Goal: Task Accomplishment & Management: Complete application form

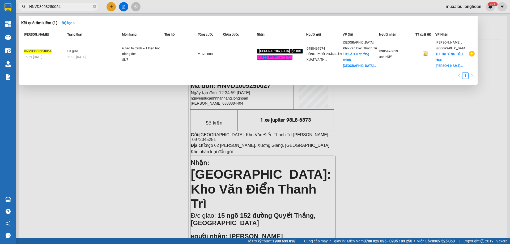
click at [61, 4] on input "HNVD3008250054" at bounding box center [60, 7] width 63 height 6
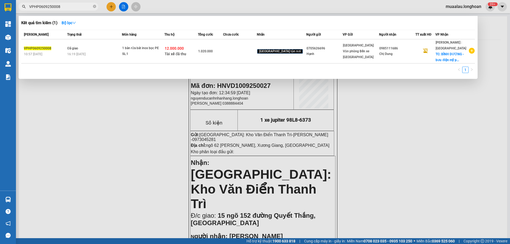
click at [61, 7] on input "VPHP0609250008" at bounding box center [60, 7] width 63 height 6
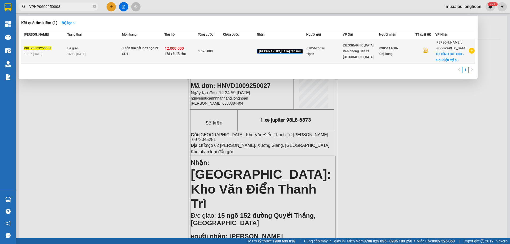
paste input "HNHD2908250030"
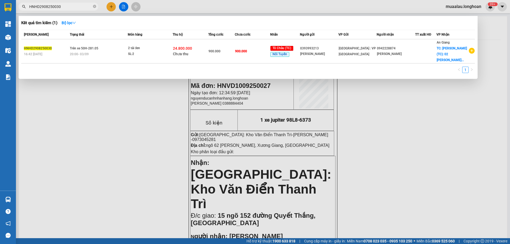
click at [63, 9] on input "HNHD2908250030" at bounding box center [60, 7] width 63 height 6
paste input "VD2808250059"
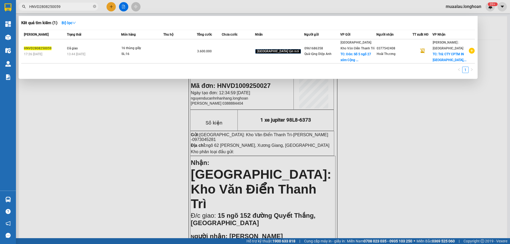
click at [68, 6] on input "HNVD2808250059" at bounding box center [60, 7] width 63 height 6
paste input "63"
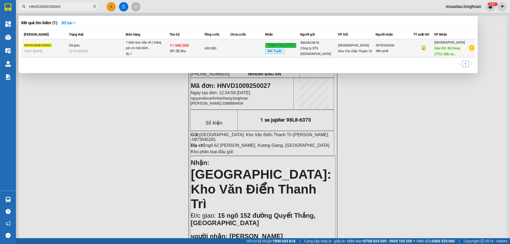
type input "HNVD2808250063"
click at [77, 45] on span "Đã giao" at bounding box center [74, 46] width 11 height 4
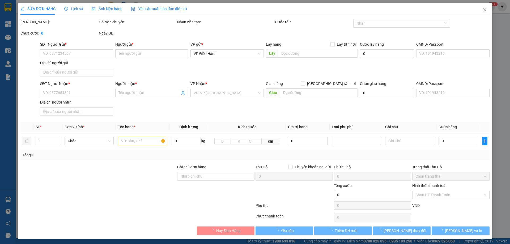
type input "0865833818"
type input "Công ty STS [GEOGRAPHIC_DATA]"
type input "0978336046"
type input "tiến phát"
type input "Bù Đăng (TTC): Bến xe [GEOGRAPHIC_DATA], Quốc lộ 14, Xã [GEOGRAPHIC_DATA], [GEO…"
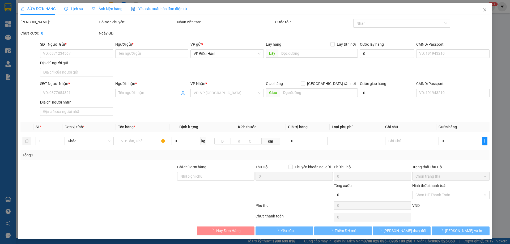
checkbox input "true"
type input "11.940.000"
type input "30.000"
type input "600.000"
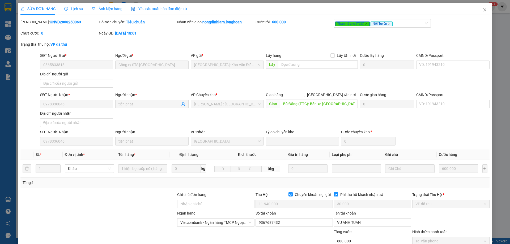
click at [72, 8] on span "Lịch sử" at bounding box center [73, 9] width 19 height 4
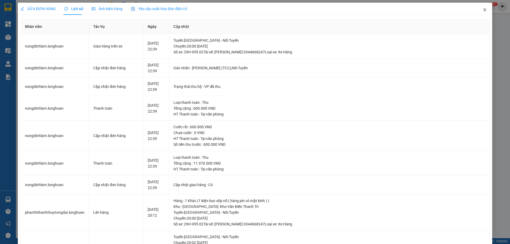
click at [482, 10] on icon "close" at bounding box center [484, 10] width 4 height 4
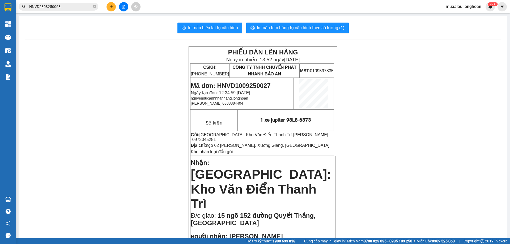
click at [67, 7] on input "HNVD2808250063" at bounding box center [60, 7] width 63 height 6
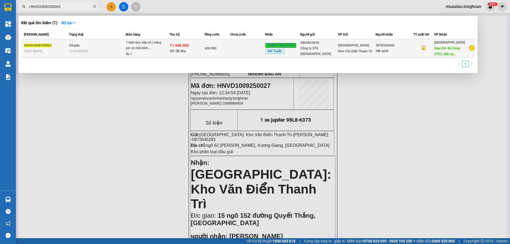
click at [76, 47] on span "Đã giao" at bounding box center [74, 46] width 11 height 4
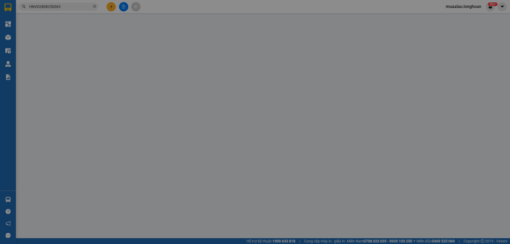
type input "0865833818"
type input "Công ty STS [GEOGRAPHIC_DATA]"
type input "0978336046"
type input "tiến phát"
type input "Bù Đăng (TTC): Bến xe [GEOGRAPHIC_DATA], Quốc lộ 14, Xã [GEOGRAPHIC_DATA], [GEO…"
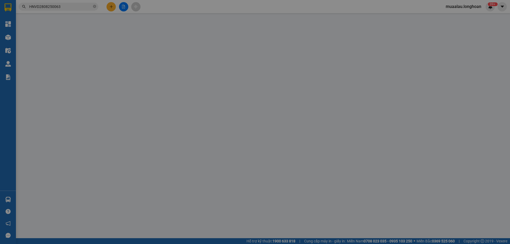
checkbox input "true"
type input "11.940.000"
type input "30.000"
type input "600.000"
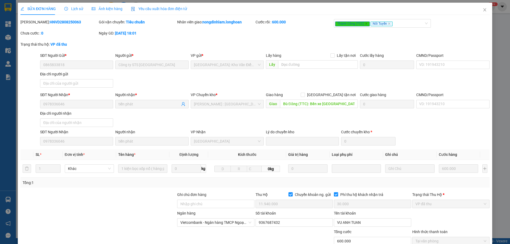
click at [74, 9] on span "Lịch sử" at bounding box center [73, 9] width 19 height 4
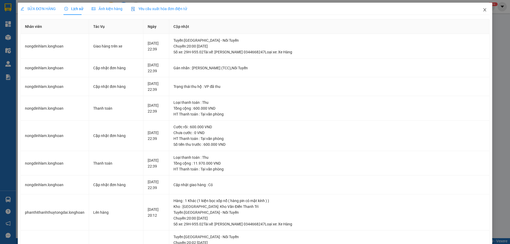
click at [482, 11] on icon "close" at bounding box center [484, 10] width 4 height 4
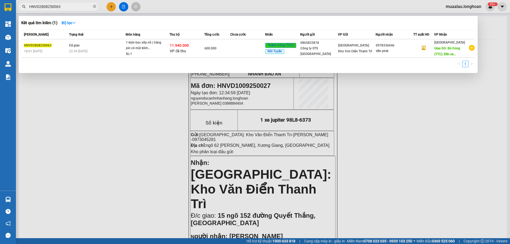
click at [62, 9] on input "HNVD2808250063" at bounding box center [60, 7] width 63 height 6
paste input "HD2908250030"
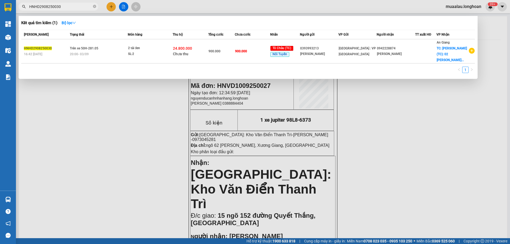
click at [65, 5] on input "HNHD2908250030" at bounding box center [60, 7] width 63 height 6
paste input "VD2808250059"
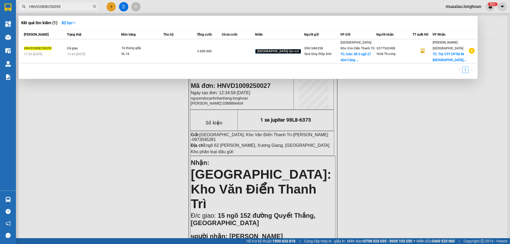
drag, startPoint x: 70, startPoint y: 7, endPoint x: 27, endPoint y: 7, distance: 43.0
click at [27, 7] on span "HNVD2808250059" at bounding box center [59, 7] width 80 height 8
paste input "VPBT0809250012"
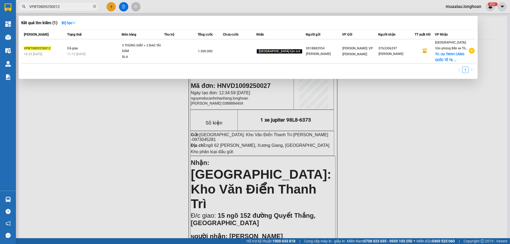
click at [65, 6] on input "VPBT0809250012" at bounding box center [60, 7] width 63 height 6
paste input "309250011"
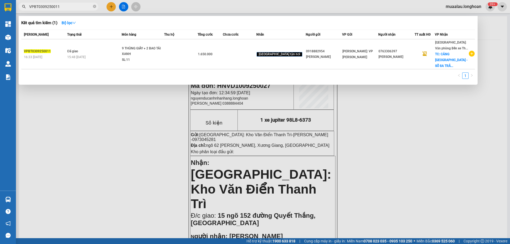
click at [61, 5] on input "VPBT0309250011" at bounding box center [60, 7] width 63 height 6
paste input "HNTH1109250022"
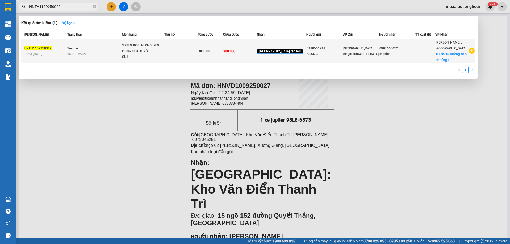
type input "HNTH1109250022"
click at [84, 48] on td "Trên xe 16:00 [DATE]" at bounding box center [94, 51] width 56 height 24
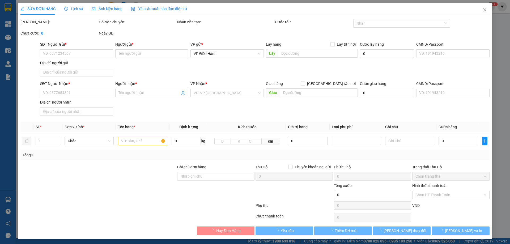
type input "0988654798"
type input "A LONG"
type input "0907640052"
type input "chị hiền"
checkbox input "true"
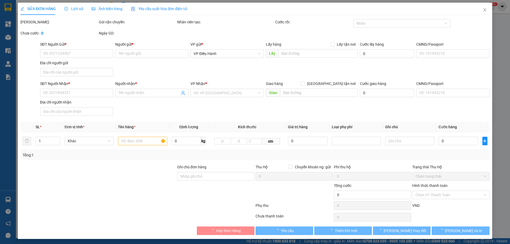
type input "số 16 đường số 5 phường [GEOGRAPHIC_DATA]"
type input "hàng dễ vỡ xin nhẹ tay"
type input "300.000"
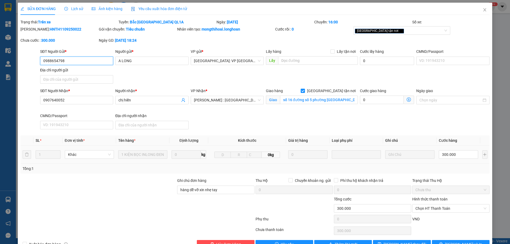
scroll to position [15, 0]
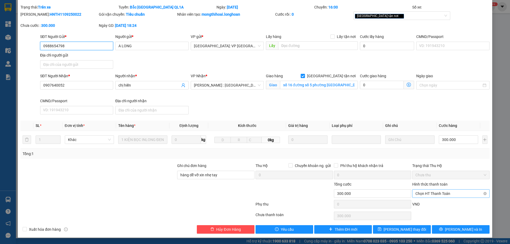
click at [439, 195] on span "Chọn HT Thanh Toán" at bounding box center [450, 194] width 71 height 8
click at [177, 199] on div at bounding box center [216, 190] width 78 height 19
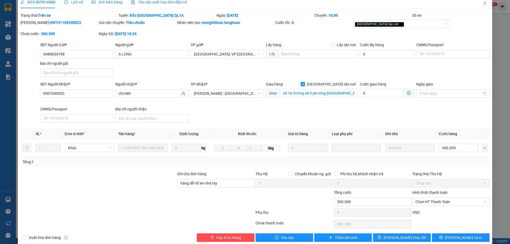
scroll to position [0, 0]
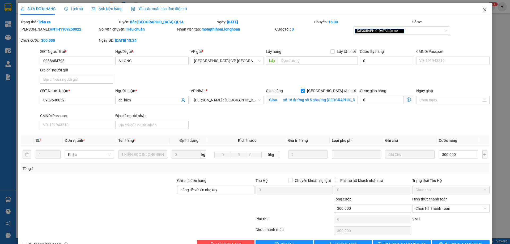
click at [482, 11] on icon "close" at bounding box center [484, 10] width 4 height 4
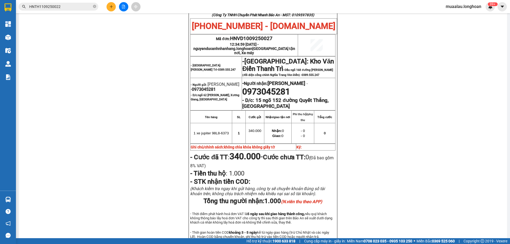
scroll to position [292, 0]
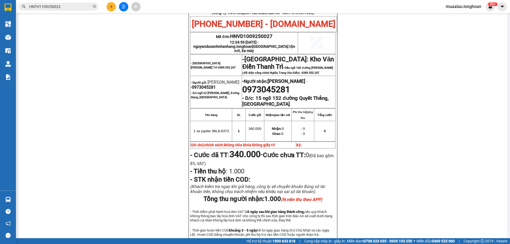
click at [70, 8] on input "HNTH1109250022" at bounding box center [60, 7] width 63 height 6
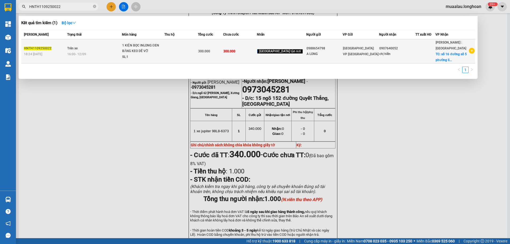
click at [75, 49] on span "Trên xe" at bounding box center [72, 48] width 10 height 4
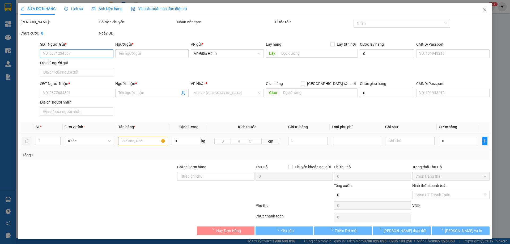
type input "0988654798"
type input "A LONG"
type input "0907640052"
type input "chị hiền"
checkbox input "true"
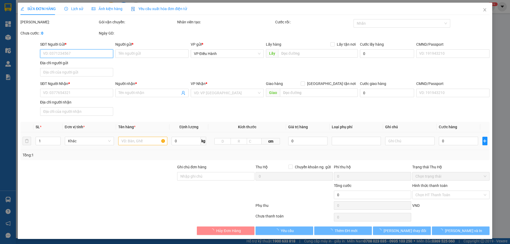
type input "số 16 đường số 5 phường [GEOGRAPHIC_DATA]"
type input "hàng dễ vỡ xin nhẹ tay"
type input "300.000"
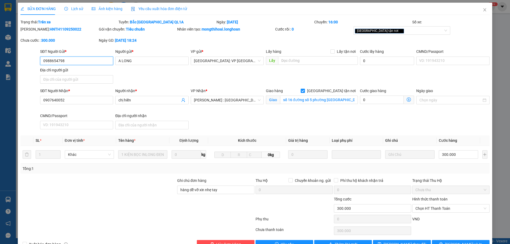
scroll to position [15, 0]
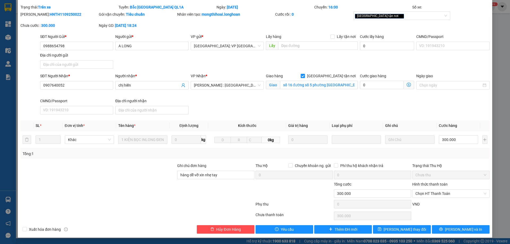
click at [150, 183] on div at bounding box center [98, 190] width 157 height 19
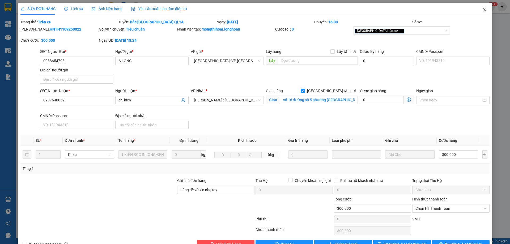
click at [482, 10] on icon "close" at bounding box center [484, 10] width 4 height 4
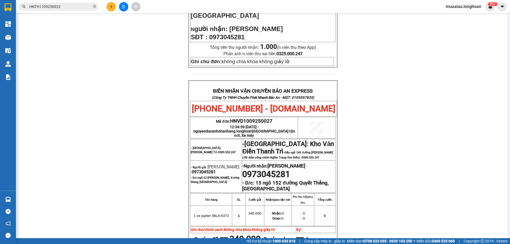
scroll to position [239, 0]
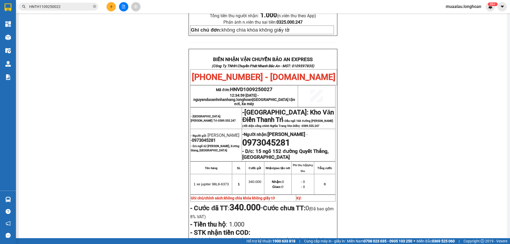
click at [385, 192] on div "PHIẾU DÁN LÊN HÀNG Ngày in phiếu: 14:20 [DATE] CSKH: [PHONE_NUMBER] CÔNG TY TNH…" at bounding box center [262, 61] width 475 height 509
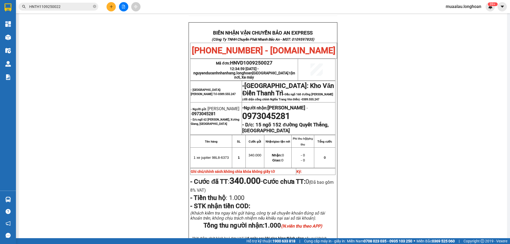
scroll to position [212, 0]
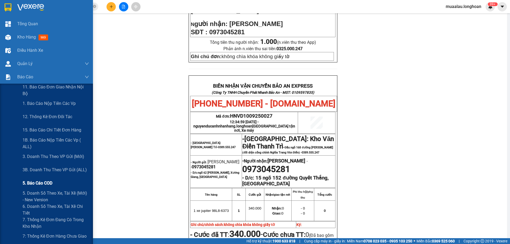
click at [45, 185] on span "5. Báo cáo COD" at bounding box center [38, 183] width 30 height 7
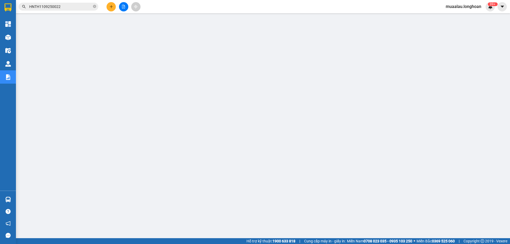
scroll to position [19, 0]
click at [64, 6] on input "HNTH1109250022" at bounding box center [60, 7] width 63 height 6
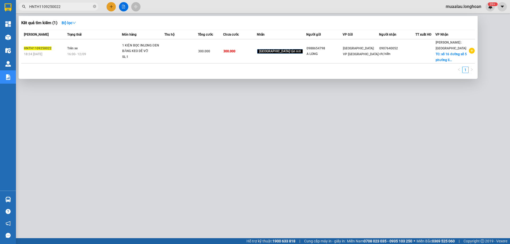
click at [64, 6] on input "HNTH1109250022" at bounding box center [60, 7] width 63 height 6
paste input "0809250005"
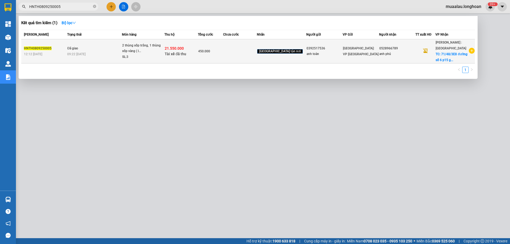
type input "HNTH0809250005"
click at [73, 47] on span "Đã giao" at bounding box center [72, 48] width 11 height 4
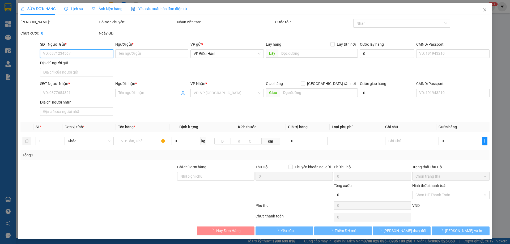
type input "0392517536"
type input "anh toàn"
type input "ngõ 42 [PERSON_NAME] [GEOGRAPHIC_DATA]"
type input "0528966789"
type input "anh phú"
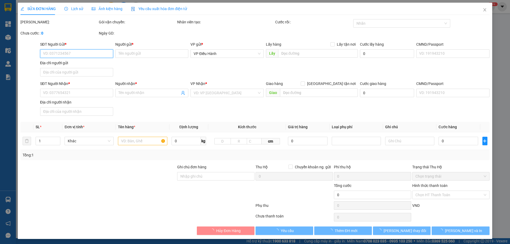
checkbox input "true"
type input "71/48/3E8 đường số 6 p15 gò vấp hcm"
type input "hàng dễ vỡ xin nhẹ tay"
checkbox input "true"
type input "21.550.000"
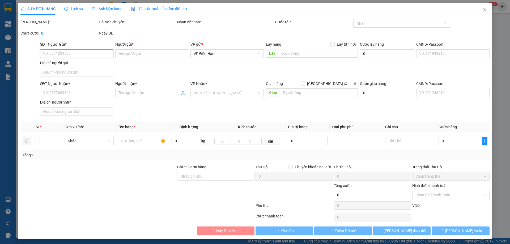
type input "50.000"
type input "450.000"
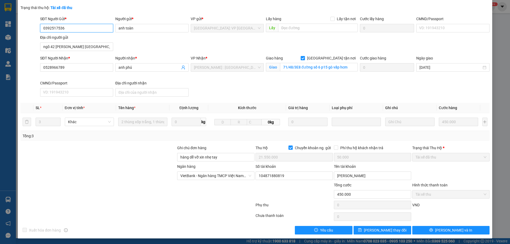
scroll to position [37, 0]
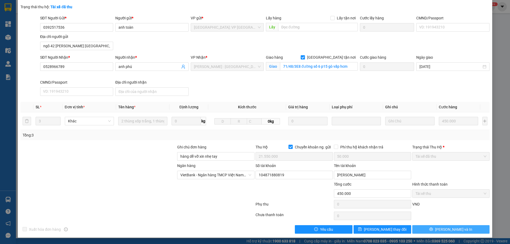
click at [455, 229] on span "[PERSON_NAME] và In" at bounding box center [453, 229] width 37 height 6
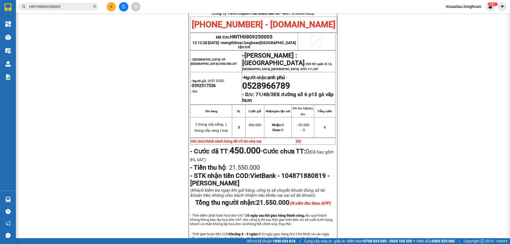
scroll to position [252, 0]
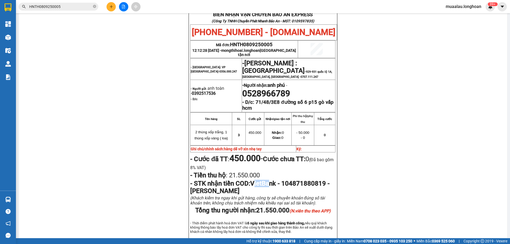
drag, startPoint x: 255, startPoint y: 180, endPoint x: 271, endPoint y: 183, distance: 16.1
click at [271, 183] on span "VietBank - 104871880819 - [PERSON_NAME]" at bounding box center [259, 187] width 139 height 15
drag, startPoint x: 252, startPoint y: 182, endPoint x: 278, endPoint y: 183, distance: 26.0
click at [278, 183] on span "VietBank - 104871880819 - [PERSON_NAME]" at bounding box center [259, 187] width 139 height 15
click at [263, 182] on span "VietBank - 104871880819 - [PERSON_NAME]" at bounding box center [259, 187] width 139 height 15
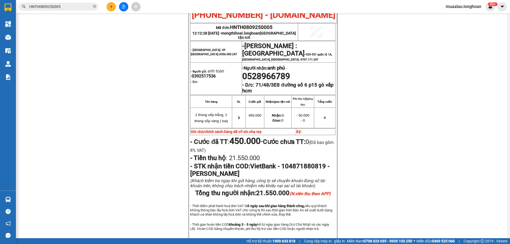
scroll to position [278, 0]
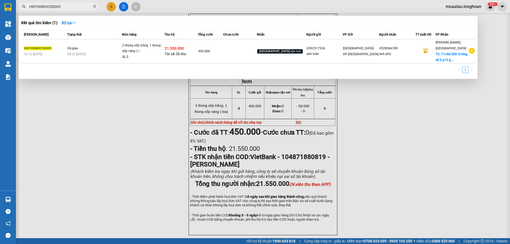
click at [64, 8] on input "HNTH0809250005" at bounding box center [60, 7] width 63 height 6
paste input "HD2908250030"
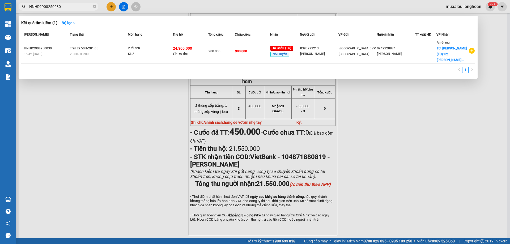
click at [143, 114] on div at bounding box center [255, 122] width 510 height 244
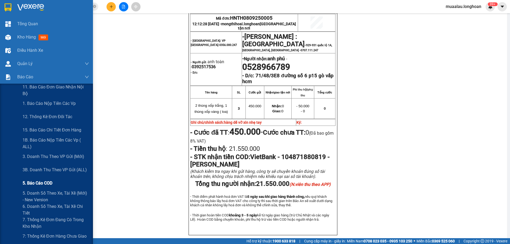
click at [45, 185] on span "5. Báo cáo COD" at bounding box center [38, 183] width 30 height 7
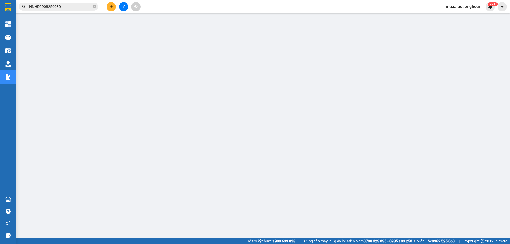
click at [65, 6] on input "HNHD2908250030" at bounding box center [60, 7] width 63 height 6
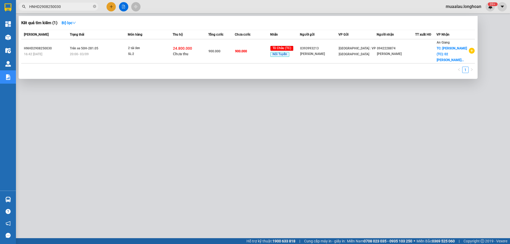
click at [65, 6] on input "HNHD2908250030" at bounding box center [60, 7] width 63 height 6
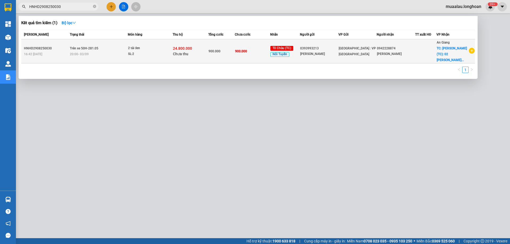
paste input "DNTK0309250018"
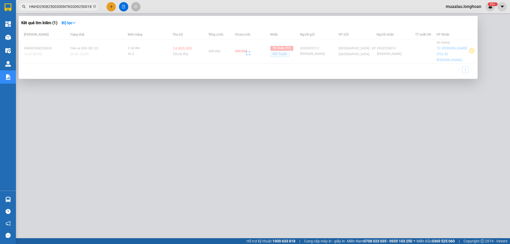
paste input "text"
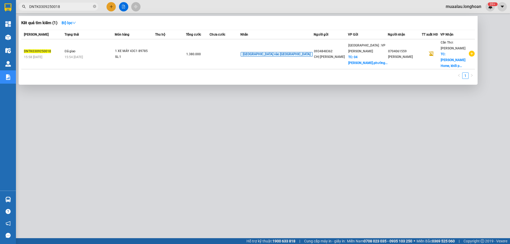
click at [65, 10] on span "DNTK0309250018" at bounding box center [59, 7] width 80 height 8
click at [66, 10] on span "DNTK0309250018" at bounding box center [59, 7] width 80 height 8
click at [66, 8] on input "DNTK0309250018" at bounding box center [60, 7] width 63 height 6
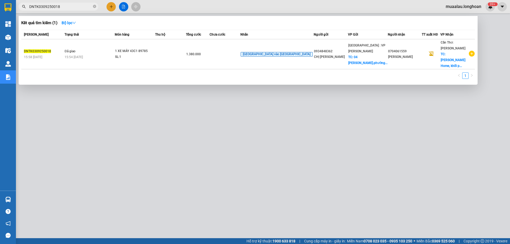
paste input "KQ123007250023"
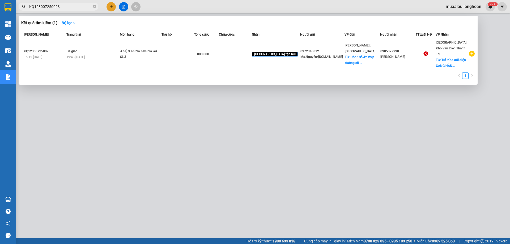
click at [65, 4] on input "KQ123007250023" at bounding box center [60, 7] width 63 height 6
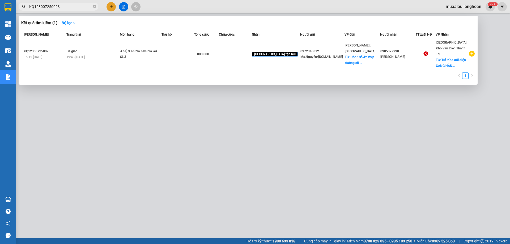
paste input "2208250039"
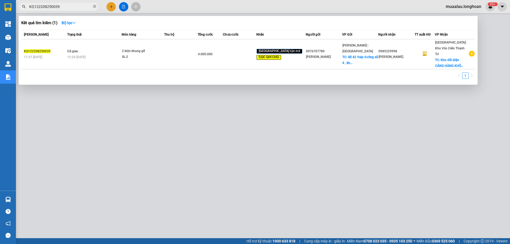
click at [68, 5] on input "KQ122208250039" at bounding box center [60, 7] width 63 height 6
drag, startPoint x: 63, startPoint y: 7, endPoint x: 28, endPoint y: 7, distance: 35.6
click at [28, 7] on span "KQ122208250039" at bounding box center [59, 7] width 80 height 8
click at [117, 212] on div at bounding box center [255, 122] width 510 height 244
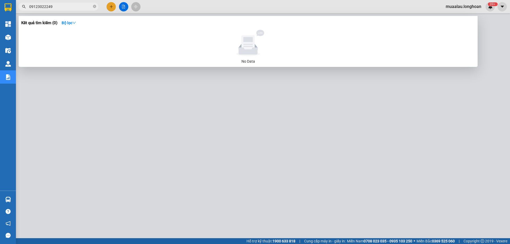
click at [49, 5] on input "09123022249" at bounding box center [60, 7] width 63 height 6
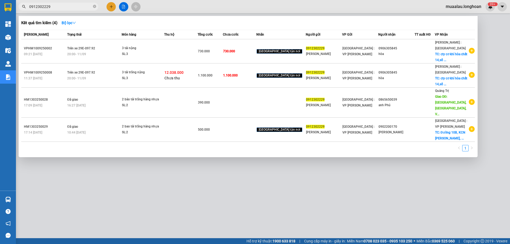
click at [57, 7] on input "0912302229" at bounding box center [60, 7] width 63 height 6
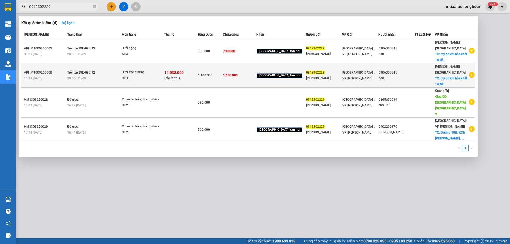
type input "0912302229"
click at [61, 74] on div "VPHM1009250008" at bounding box center [45, 73] width 42 height 6
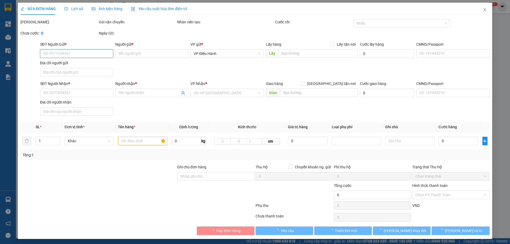
type input "0912302229"
type input "[PERSON_NAME]"
type input "0906305845"
type input "hòa"
checkbox input "true"
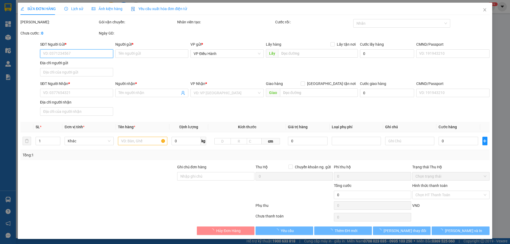
type input "cty cơ khí hòa chất 14,số 2 phan đăng lưu,[GEOGRAPHIC_DATA], [GEOGRAPHIC_DATA],…"
type input "1.100.000"
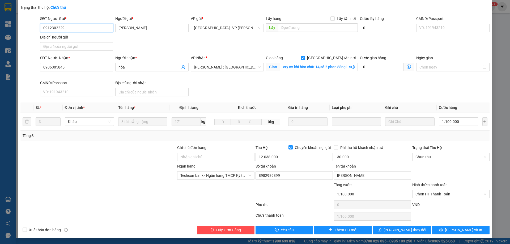
scroll to position [45, 0]
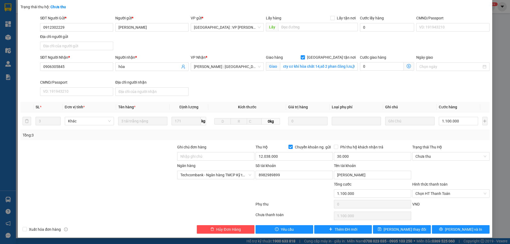
click at [139, 185] on div at bounding box center [98, 190] width 157 height 19
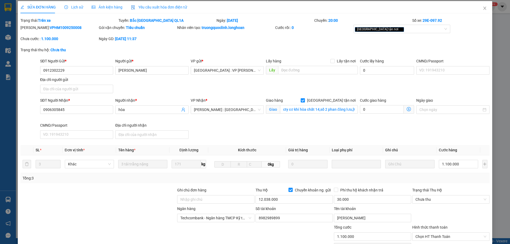
scroll to position [0, 0]
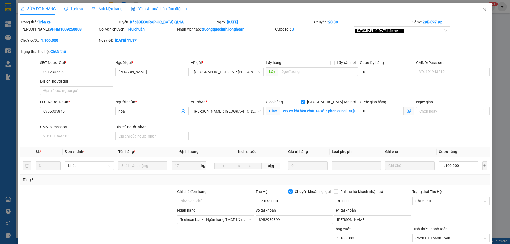
click at [51, 30] on b "VPHM1009250008" at bounding box center [66, 29] width 32 height 4
copy b "VPHM1009250008"
click at [83, 46] on div "Chưa cước : 1.100.000" at bounding box center [59, 42] width 78 height 11
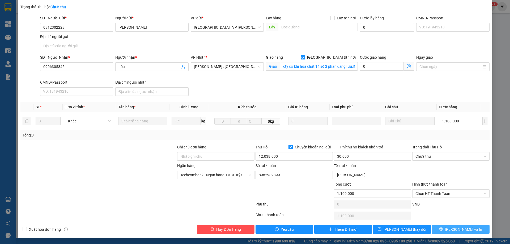
click at [456, 229] on span "[PERSON_NAME] và In" at bounding box center [463, 229] width 37 height 6
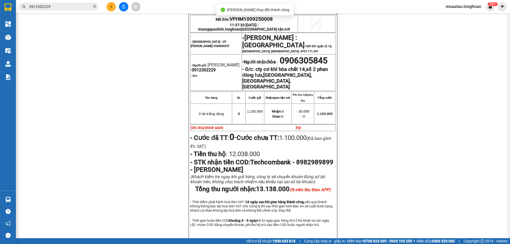
scroll to position [309, 0]
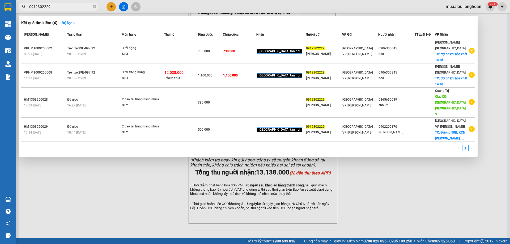
click at [53, 8] on input "0912302229" at bounding box center [60, 7] width 63 height 6
paste input "HNVD08092500"
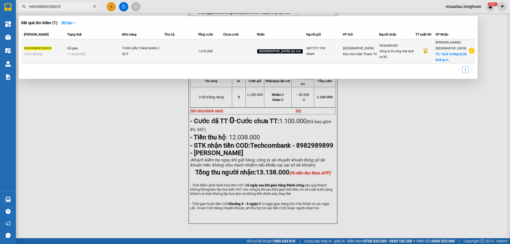
type input "HNVD0809250029"
click at [78, 49] on span "Đã giao" at bounding box center [72, 48] width 11 height 4
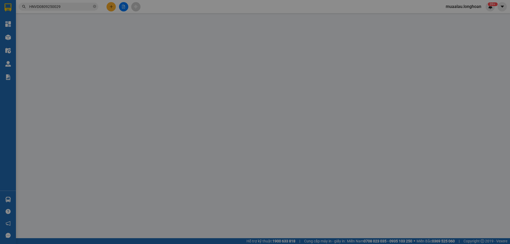
type input "0877271199"
type input "Mạnh"
type input "0936485495"
type input "công ty thương mai dịch vụ kỹ thuật sme"
checkbox input "true"
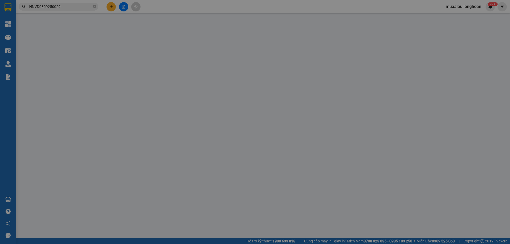
type input "10/4 đường ta 20 thới an hcm"
type input "hàng giao nguyên kiện, hư vỡ ko đền"
type input "1.610.000"
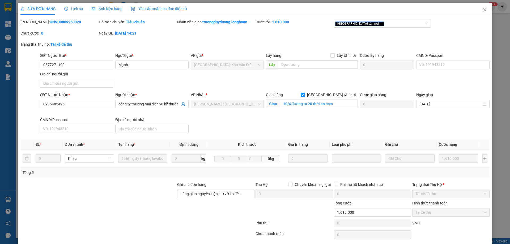
click at [74, 11] on span "Lịch sử" at bounding box center [73, 9] width 19 height 4
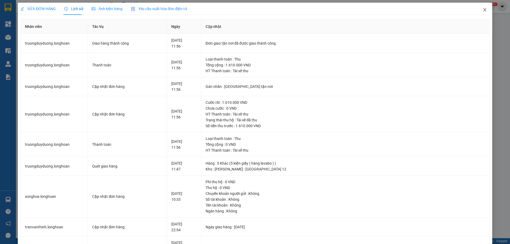
click at [482, 10] on icon "close" at bounding box center [484, 10] width 4 height 4
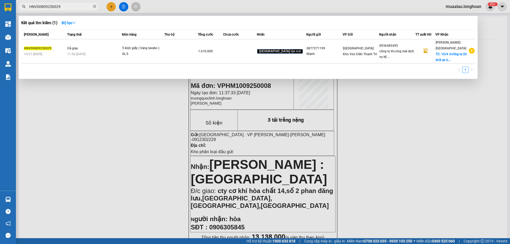
click at [64, 5] on input "HNVD0809250029" at bounding box center [60, 7] width 63 height 6
paste input "VPHM1009250008"
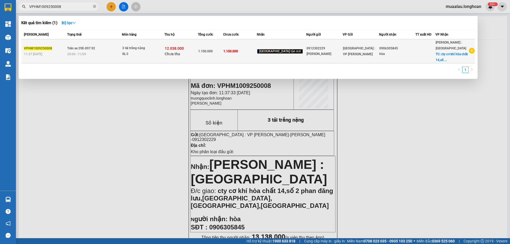
type input "VPHM1009250008"
click at [72, 48] on span "Trên xe 29E-097.92" at bounding box center [81, 48] width 28 height 4
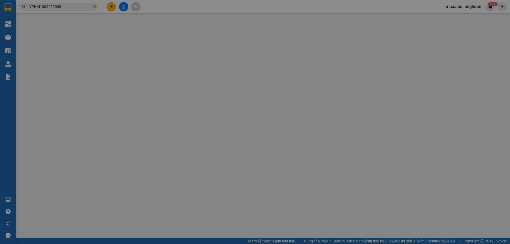
type input "0912302229"
type input "[PERSON_NAME]"
type input "0906305845"
type input "hòa"
checkbox input "true"
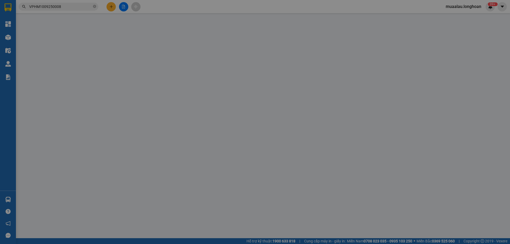
type input "cty cơ khí hòa chất 14,số 2 phan đăng lưu,[GEOGRAPHIC_DATA], [GEOGRAPHIC_DATA],…"
type input "1.100.000"
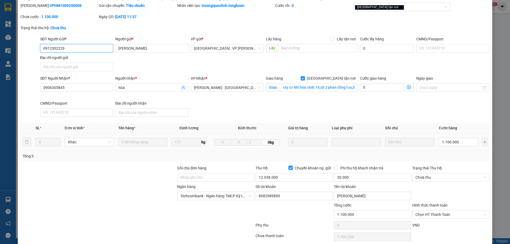
scroll to position [45, 0]
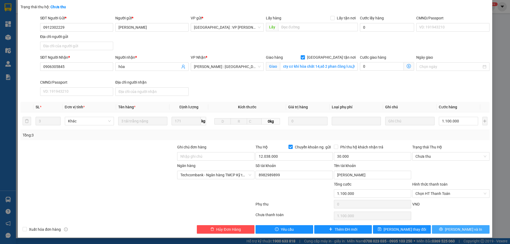
click at [464, 229] on span "[PERSON_NAME] và In" at bounding box center [463, 229] width 37 height 6
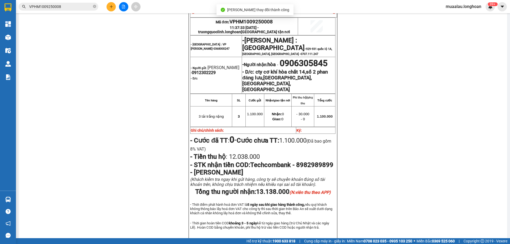
scroll to position [309, 0]
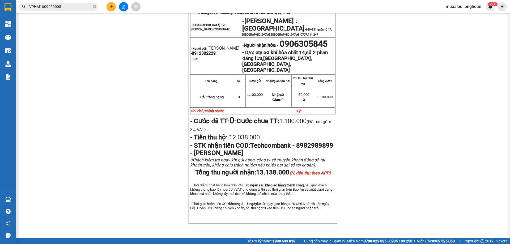
click at [74, 8] on input "VPHM1009250008" at bounding box center [60, 7] width 63 height 6
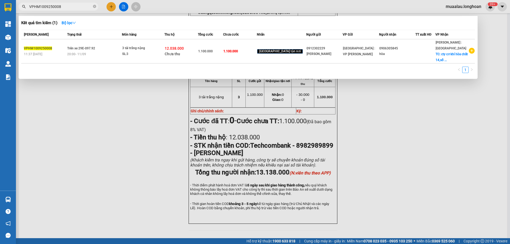
click at [74, 8] on input "VPHM1009250008" at bounding box center [60, 7] width 63 height 6
paste input "KQ122208250039"
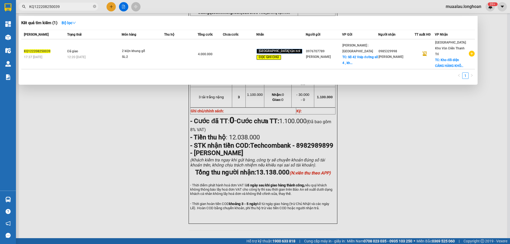
type input "KQ122208250039"
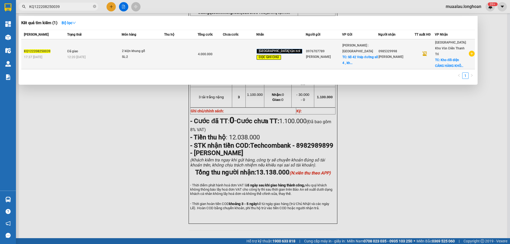
click at [64, 54] on div "17:37 [DATE]" at bounding box center [45, 57] width 42 height 6
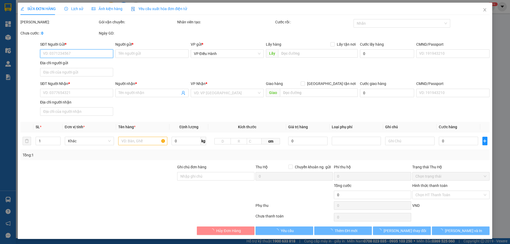
type input "0976707789"
type input "[PERSON_NAME]"
checkbox input "true"
type input "[STREET_ADDRESS]"
type input "0336785338 [PERSON_NAME]"
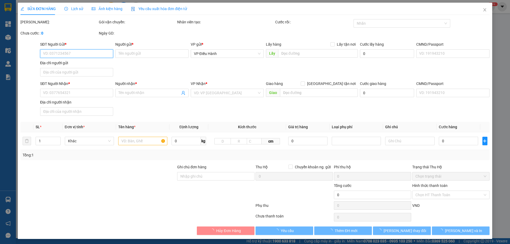
type input "0985329998"
type input "[PERSON_NAME]"
checkbox input "true"
type input "Kho đối diện CẢNG HÀNG KHÔNG QUỐC TẾ [GEOGRAPHIC_DATA] , XÃ [GEOGRAPHIC_DATA] ,…"
type input "Giao trước 12h trưa ngày 27 . NHẬN THEO KIỆN - GIAO NGUYÊN KIỆN."
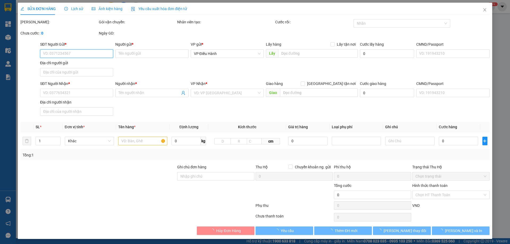
type input "4.000.000"
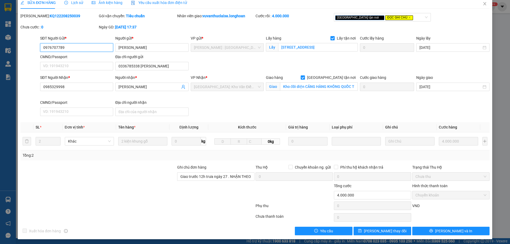
scroll to position [8, 0]
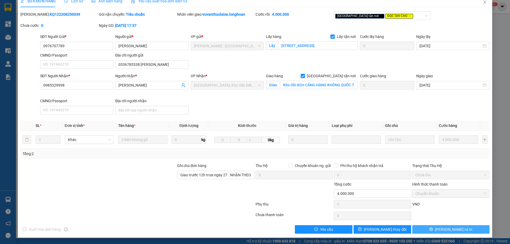
click at [451, 231] on span "[PERSON_NAME] và In" at bounding box center [453, 229] width 37 height 6
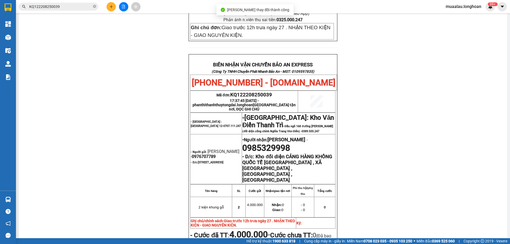
scroll to position [265, 0]
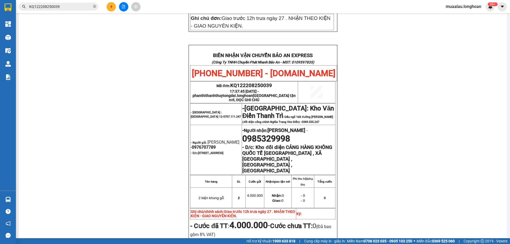
click at [62, 7] on input "KQ122208250039" at bounding box center [60, 7] width 63 height 6
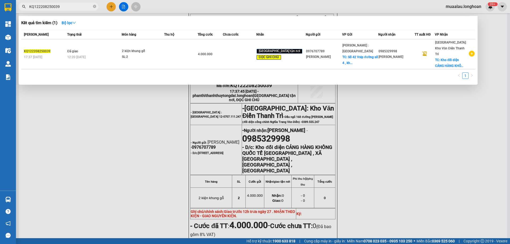
click at [62, 7] on input "KQ122208250039" at bounding box center [60, 7] width 63 height 6
paste input "QNTC2908250001"
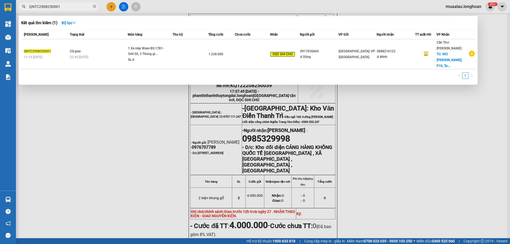
click at [62, 7] on input "QNTC2908250001" at bounding box center [60, 7] width 63 height 6
paste input "VPHM1009250008"
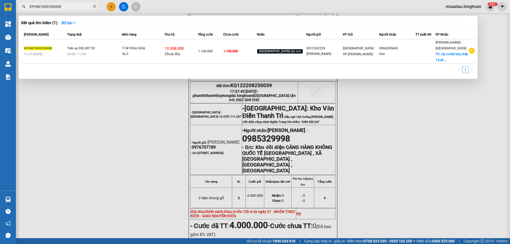
click at [64, 8] on input "VPHM1009250008" at bounding box center [60, 7] width 63 height 6
paste input "P1508250003"
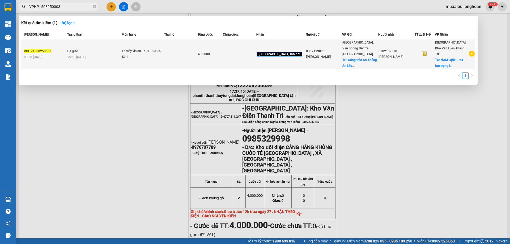
click at [72, 50] on span "Đã giao" at bounding box center [72, 51] width 11 height 4
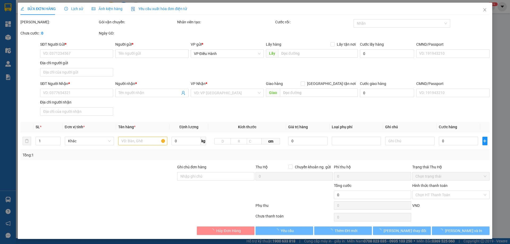
click at [74, 7] on span "Lịch sử" at bounding box center [73, 9] width 19 height 4
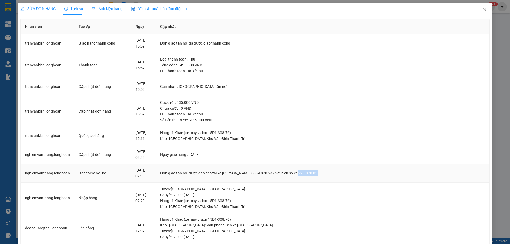
drag, startPoint x: 311, startPoint y: 171, endPoint x: 340, endPoint y: 172, distance: 29.5
click at [340, 172] on div "Đơn giao tận nơi được gán cho tài xế [PERSON_NAME] 0869.828.247 với biển số xe …" at bounding box center [322, 173] width 325 height 6
copy div "29E-378.83."
click at [483, 10] on icon "close" at bounding box center [484, 9] width 3 height 3
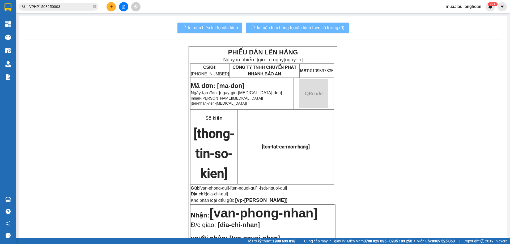
click at [68, 6] on input "VPHP1508250003" at bounding box center [60, 7] width 63 height 6
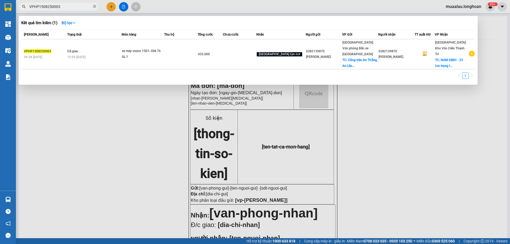
click at [68, 6] on input "VPHP1508250003" at bounding box center [60, 7] width 63 height 6
paste input "HNVD1608250009"
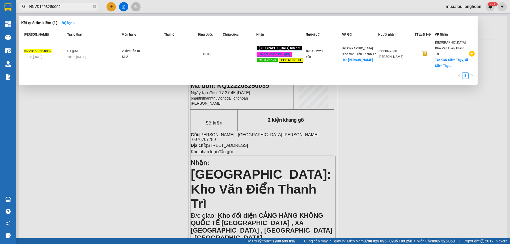
click at [64, 5] on input "HNVD1608250009" at bounding box center [60, 7] width 63 height 6
paste input "2908250044"
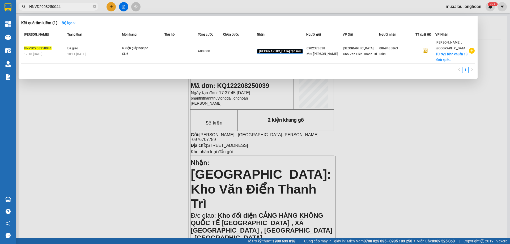
click at [63, 6] on input "HNVD2908250044" at bounding box center [60, 7] width 63 height 6
paste input "KQ122208250039"
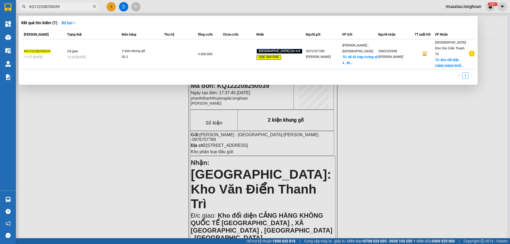
click at [68, 7] on input "KQ122208250039" at bounding box center [60, 7] width 63 height 6
paste input "QNTC2908250001"
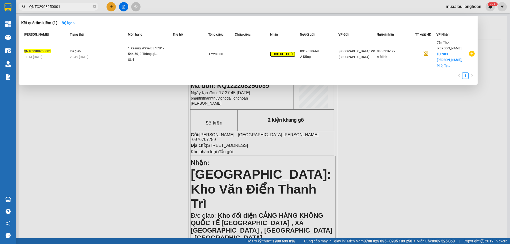
type input "QNTC2908250001"
